Goal: Information Seeking & Learning: Learn about a topic

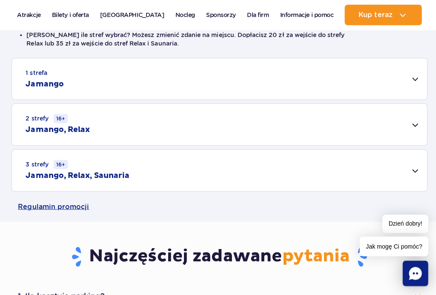
scroll to position [258, 0]
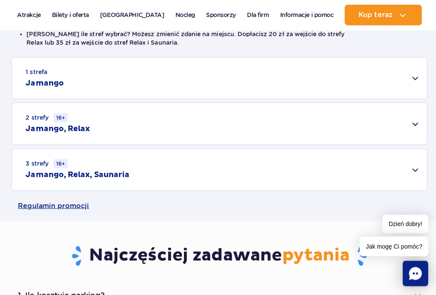
click at [409, 174] on div "3 strefy 16+ Jamango, Relax, Saunaria" at bounding box center [218, 168] width 412 height 41
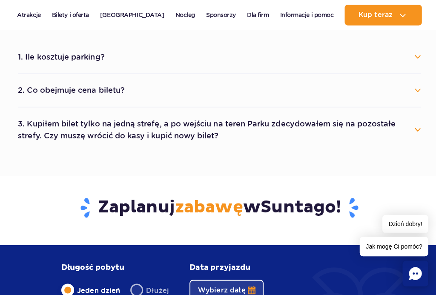
scroll to position [614, 0]
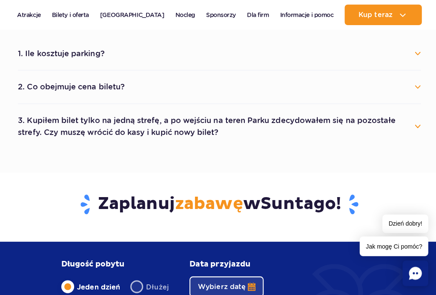
click at [417, 91] on button "2. Co obejmuje cena biletu?" at bounding box center [218, 86] width 400 height 19
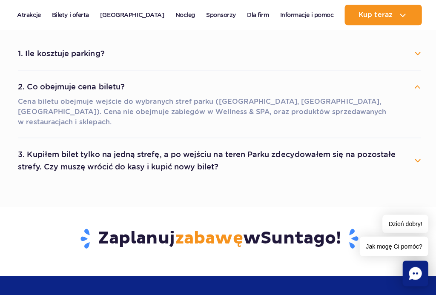
click at [423, 92] on div "1. Ile kosztuje parking? Parking kosztuje 25 zł za każdy rozpoczęty dzień kalen…" at bounding box center [217, 109] width 413 height 145
click at [418, 86] on button "2. Co obejmuje cena biletu?" at bounding box center [218, 86] width 400 height 19
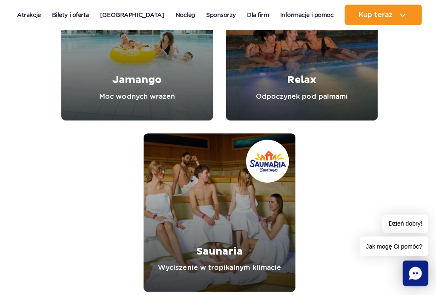
scroll to position [1120, 0]
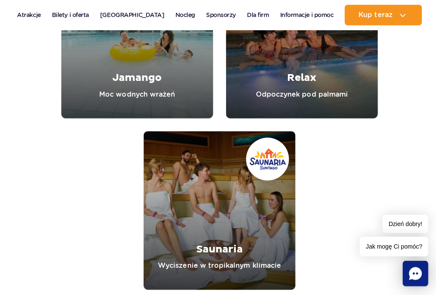
click at [354, 116] on link "Relax" at bounding box center [299, 38] width 151 height 157
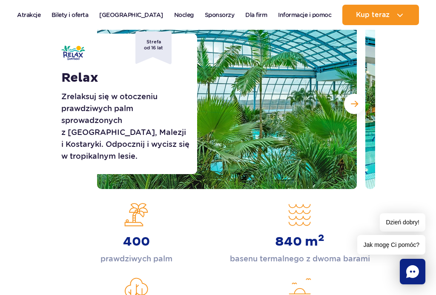
scroll to position [120, 0]
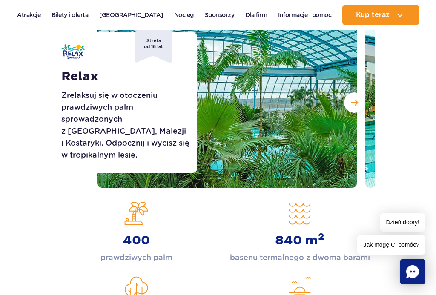
click at [354, 104] on span "Następny slajd" at bounding box center [354, 103] width 7 height 8
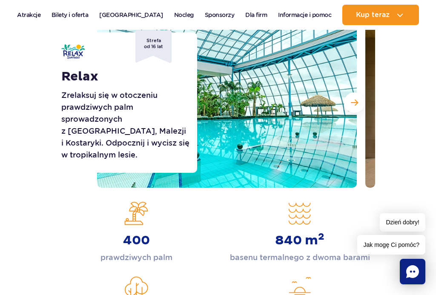
click at [360, 103] on button "Następny slajd" at bounding box center [354, 102] width 20 height 20
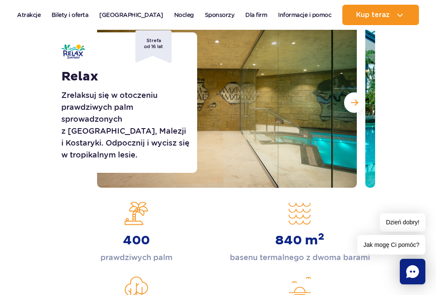
click at [358, 105] on button "Następny slajd" at bounding box center [354, 102] width 20 height 20
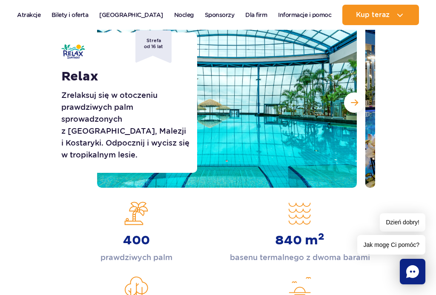
click at [354, 101] on span "Następny slajd" at bounding box center [354, 103] width 7 height 8
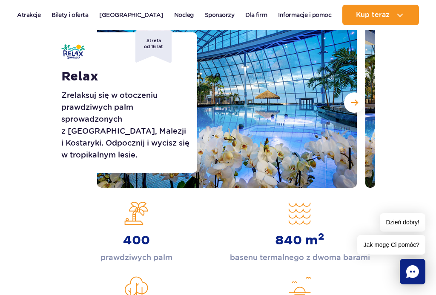
click at [357, 105] on span "Następny slajd" at bounding box center [354, 103] width 7 height 8
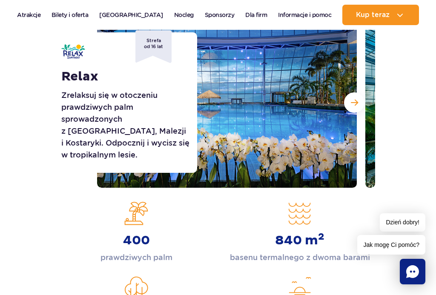
click at [354, 109] on button "Następny slajd" at bounding box center [354, 102] width 20 height 20
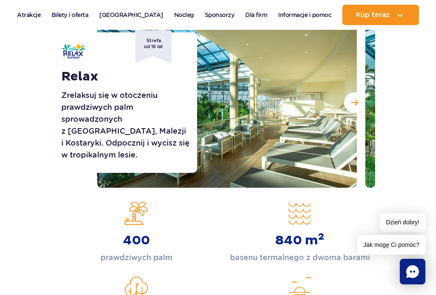
click at [356, 109] on button "Następny slajd" at bounding box center [354, 102] width 20 height 20
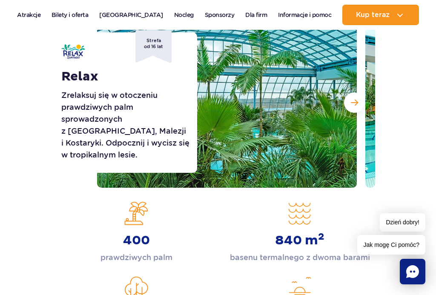
click at [349, 108] on button "Następny slajd" at bounding box center [354, 102] width 20 height 20
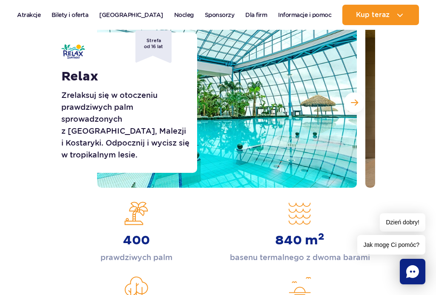
click at [353, 109] on button "Następny slajd" at bounding box center [354, 102] width 20 height 20
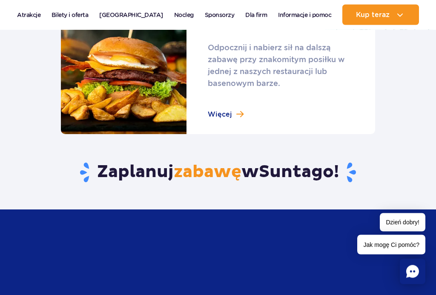
scroll to position [946, 0]
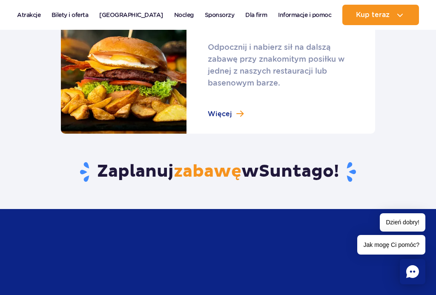
click at [237, 117] on link at bounding box center [218, 66] width 314 height 133
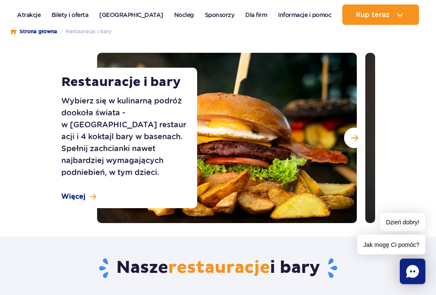
scroll to position [85, 0]
click at [363, 138] on button "Następny slajd" at bounding box center [354, 138] width 20 height 20
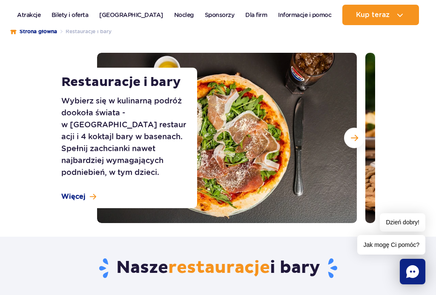
click at [358, 141] on button "Następny slajd" at bounding box center [354, 138] width 20 height 20
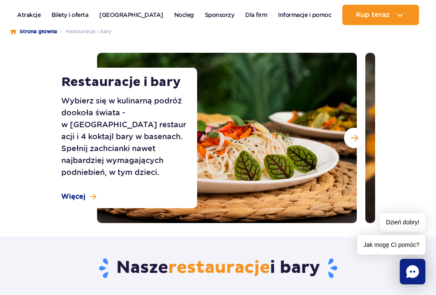
click at [358, 137] on button "Następny slajd" at bounding box center [354, 138] width 20 height 20
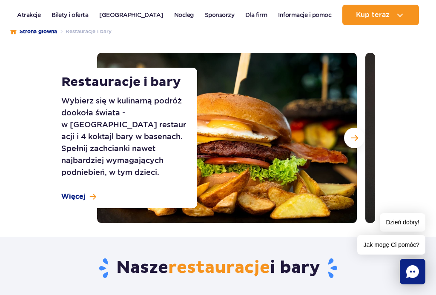
click at [364, 137] on button "Następny slajd" at bounding box center [354, 138] width 20 height 20
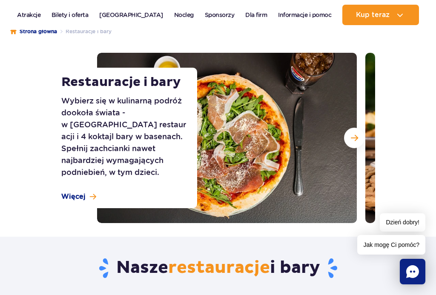
click at [360, 136] on button "Następny slajd" at bounding box center [354, 138] width 20 height 20
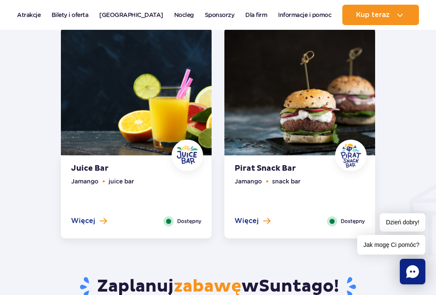
scroll to position [810, 0]
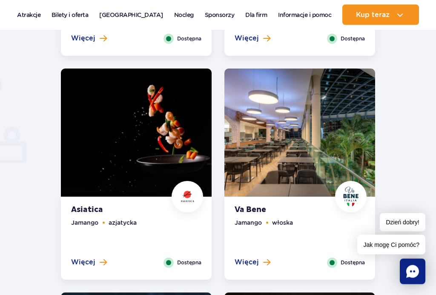
click at [263, 261] on span at bounding box center [266, 263] width 7 height 8
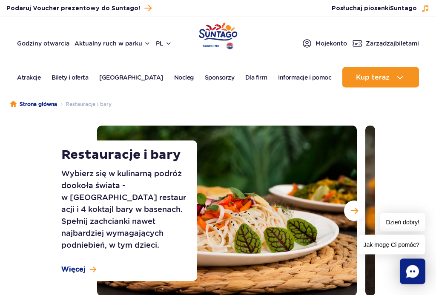
scroll to position [0, 0]
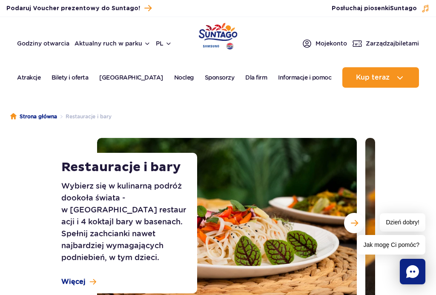
click at [91, 278] on span at bounding box center [93, 281] width 6 height 7
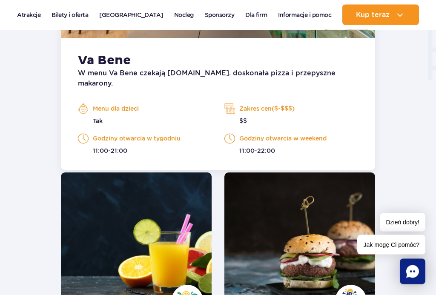
scroll to position [1017, 0]
click at [253, 102] on p "Zakres cen($-$$$)" at bounding box center [291, 108] width 134 height 13
click at [245, 104] on p "Zakres cen($-$$$)" at bounding box center [291, 108] width 134 height 13
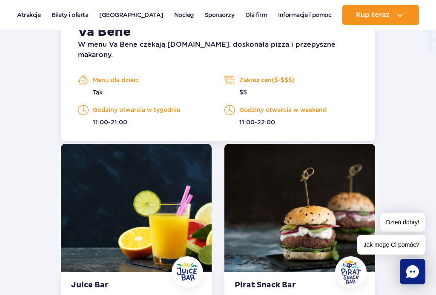
scroll to position [1021, 0]
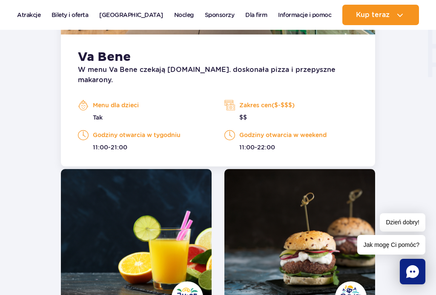
click at [288, 75] on div "W menu Va Bene czekają m.in. doskonała pizza i przepyszne makarony. Menu dla dz…" at bounding box center [218, 108] width 280 height 87
click at [300, 68] on p "W menu Va Bene czekają m.in. doskonała pizza i przepyszne makarony." at bounding box center [218, 75] width 280 height 20
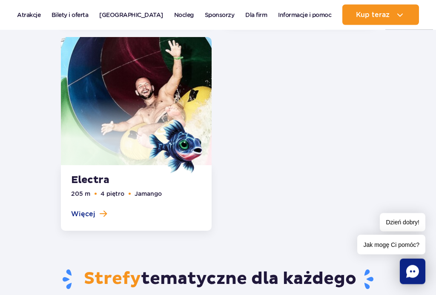
scroll to position [1896, 0]
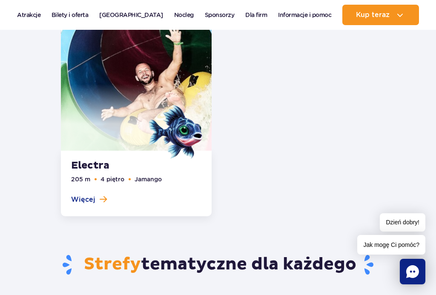
click at [175, 140] on img at bounding box center [176, 132] width 54 height 54
click at [96, 200] on link at bounding box center [136, 120] width 151 height 194
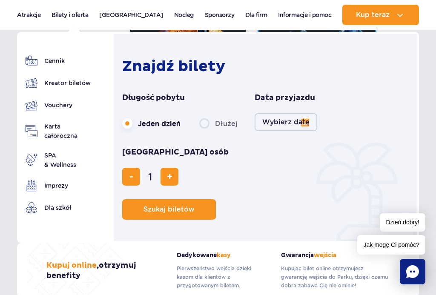
scroll to position [2423, 0]
click at [54, 57] on link "Cennik" at bounding box center [59, 61] width 67 height 12
